Goal: Communication & Community: Share content

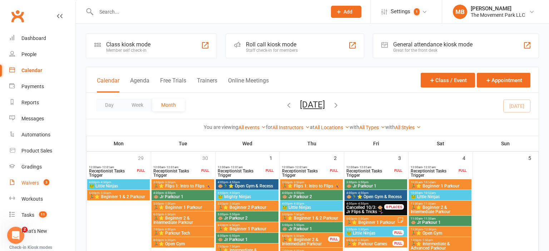
click at [29, 185] on div "Waivers" at bounding box center [30, 183] width 18 height 6
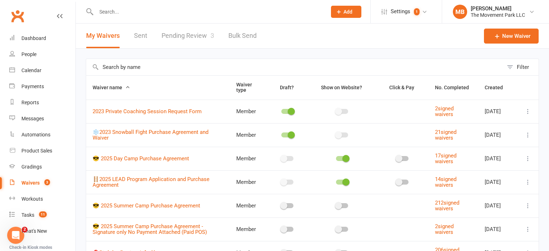
click at [196, 38] on link "Pending Review 3" at bounding box center [187, 36] width 53 height 25
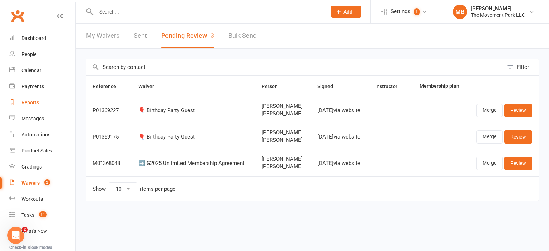
click at [36, 100] on div "Reports" at bounding box center [30, 103] width 18 height 6
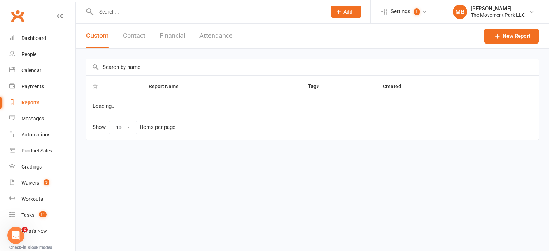
select select "50"
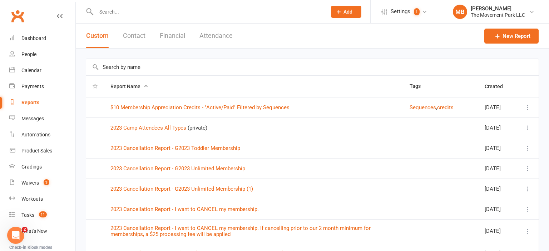
click at [161, 71] on input "text" at bounding box center [312, 67] width 452 height 16
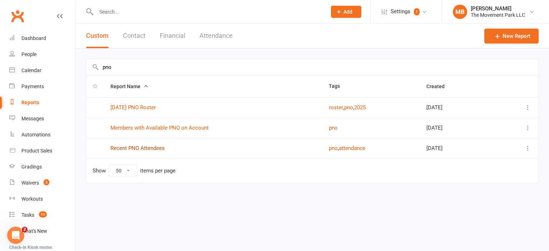
type input "pno"
click at [161, 150] on link "Recent PNO Attendees" at bounding box center [137, 148] width 54 height 6
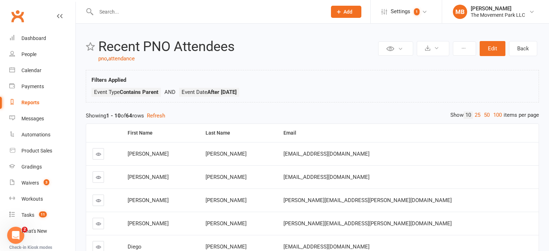
click at [404, 92] on ul "Event Type Contains Parent Event Date After [DATE]" at bounding box center [311, 94] width 441 height 13
click at [31, 119] on div "Messages" at bounding box center [32, 119] width 23 height 6
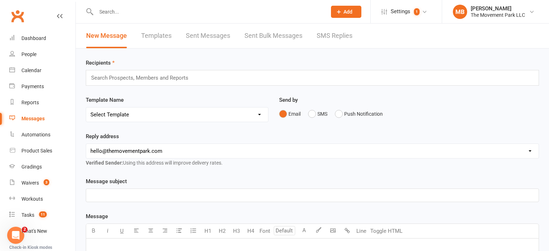
click at [139, 80] on input "text" at bounding box center [142, 77] width 105 height 9
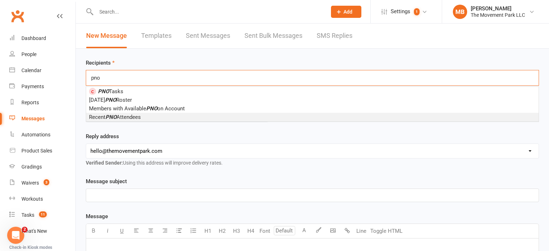
type input "pno"
click at [126, 118] on span "Recent PNO Attendees" at bounding box center [115, 117] width 52 height 6
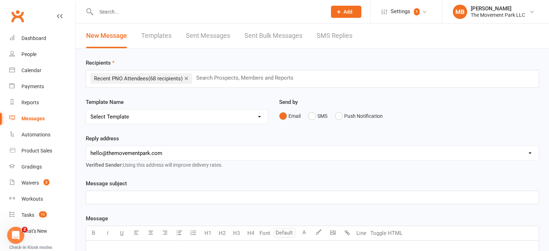
select select "15"
click option "[SMS] PNO Sales Push" at bounding box center [0, 0] width 0 height 0
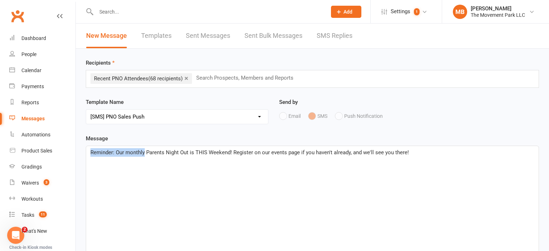
drag, startPoint x: 115, startPoint y: 149, endPoint x: 145, endPoint y: 157, distance: 30.6
click at [145, 157] on div "Reminder: Our monthly Parents Night Out is THIS Weekend! Register on our events…" at bounding box center [312, 199] width 452 height 107
drag, startPoint x: 171, startPoint y: 153, endPoint x: 188, endPoint y: 149, distance: 17.2
click at [188, 149] on span "Our Glow Crazy Parents Night Out is THIS Weekend! Register on our events page i…" at bounding box center [240, 152] width 300 height 6
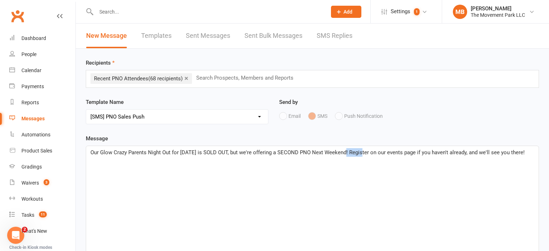
drag, startPoint x: 359, startPoint y: 154, endPoint x: 343, endPoint y: 152, distance: 15.5
click at [343, 152] on span "Our Glow Crazy Parents Night Out for [DATE] is SOLD OUT, but we're offering a S…" at bounding box center [307, 152] width 434 height 6
click at [149, 166] on div "Our Glow Crazy Parents Night Out for [DATE] is SOLD OUT, but we're offering a S…" at bounding box center [312, 199] width 452 height 107
click at [267, 156] on p "Our Glow Crazy Parents Night Out for [DATE] is SOLD OUT, but we're offering a S…" at bounding box center [312, 156] width 444 height 17
drag, startPoint x: 253, startPoint y: 154, endPoint x: 245, endPoint y: 154, distance: 7.9
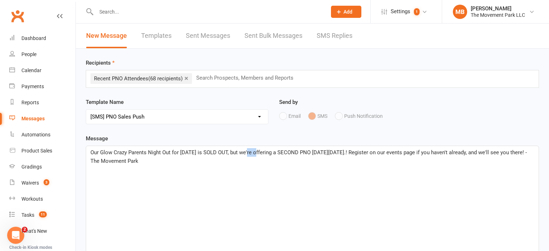
click at [245, 154] on span "Our Glow Crazy Parents Night Out for [DATE] is SOLD OUT, but we're offering a S…" at bounding box center [309, 156] width 438 height 15
drag, startPoint x: 335, startPoint y: 152, endPoint x: 327, endPoint y: 153, distance: 7.6
click at [327, 153] on span "Our Glow Crazy Parents Night Out for [DATE] is SOLD OUT, so we're offering a SE…" at bounding box center [308, 156] width 436 height 15
click at [331, 154] on span "Our Glow Crazy Parents Night Out for [DATE] is SOLD OUT, so we're offering a SE…" at bounding box center [308, 156] width 436 height 15
click at [384, 152] on span "Our Glow Crazy Parents Night Out for [DATE] is SOLD OUT, so we're offering a SE…" at bounding box center [308, 156] width 436 height 15
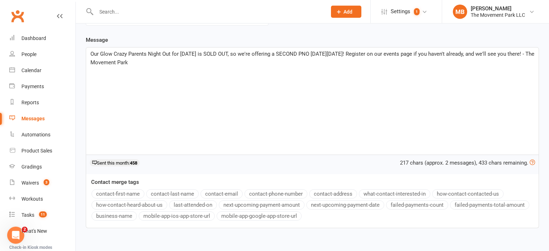
scroll to position [138, 0]
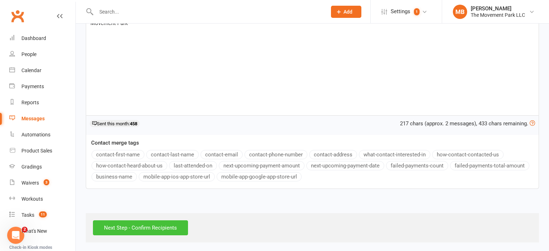
click at [167, 224] on input "Next Step - Confirm Recipients" at bounding box center [140, 227] width 95 height 15
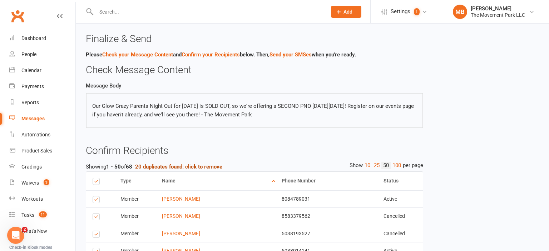
click at [215, 166] on strong "20 duplicates found: click to remove" at bounding box center [178, 167] width 87 height 6
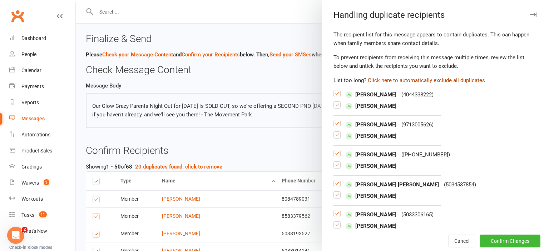
click at [450, 78] on button "Click here to automatically exclude all duplicates" at bounding box center [426, 80] width 117 height 9
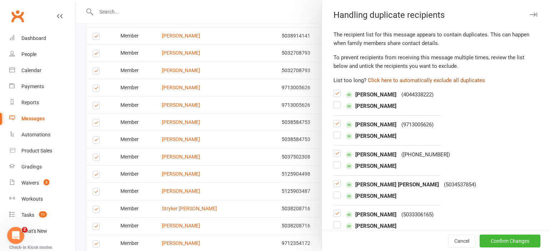
scroll to position [430, 0]
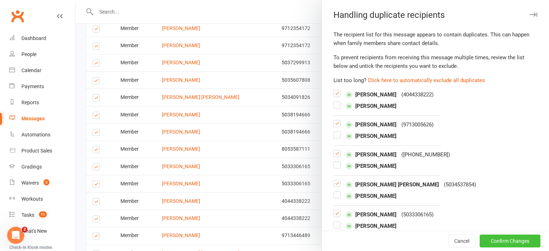
click at [517, 241] on button "Confirm Changes" at bounding box center [509, 241] width 61 height 13
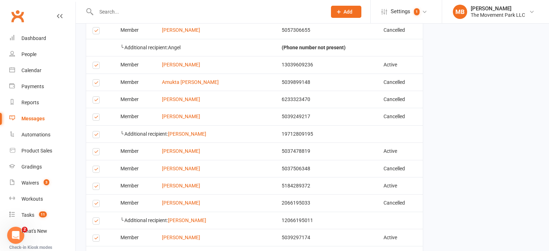
scroll to position [922, 0]
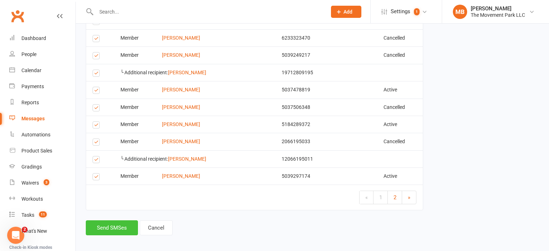
click at [128, 222] on button "Send SMSes" at bounding box center [112, 227] width 52 height 15
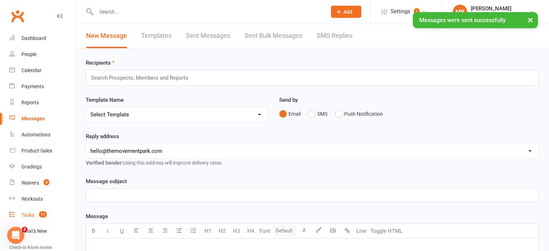
click at [36, 209] on link "Tasks 11" at bounding box center [42, 215] width 66 height 16
